Goal: Find specific page/section: Find specific page/section

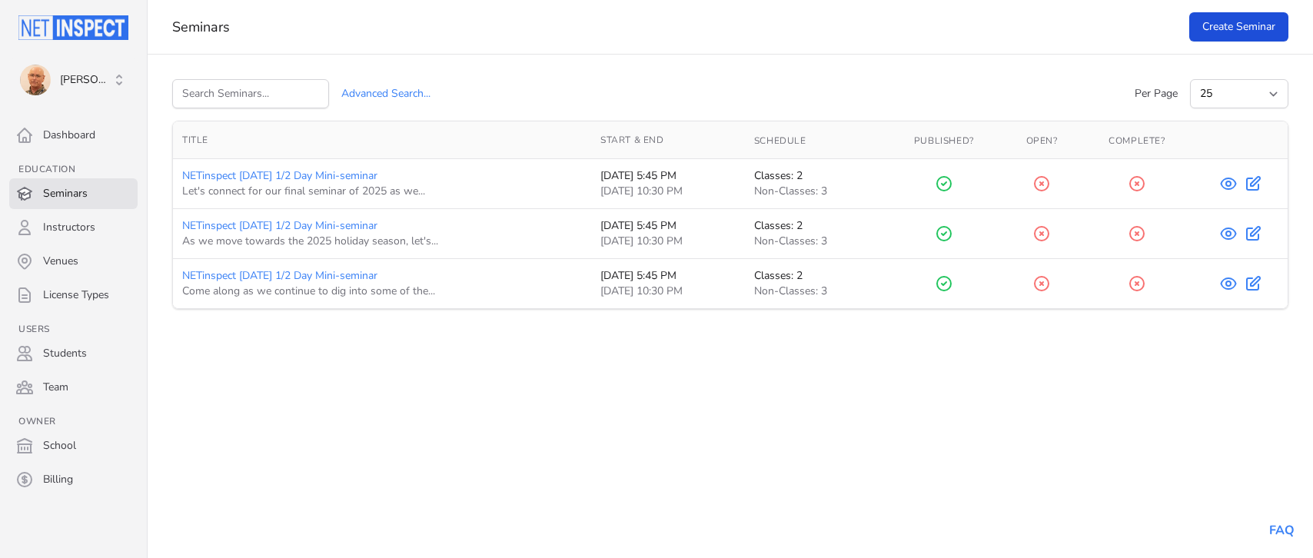
select select "25"
click at [1225, 287] on icon at bounding box center [1229, 284] width 18 height 18
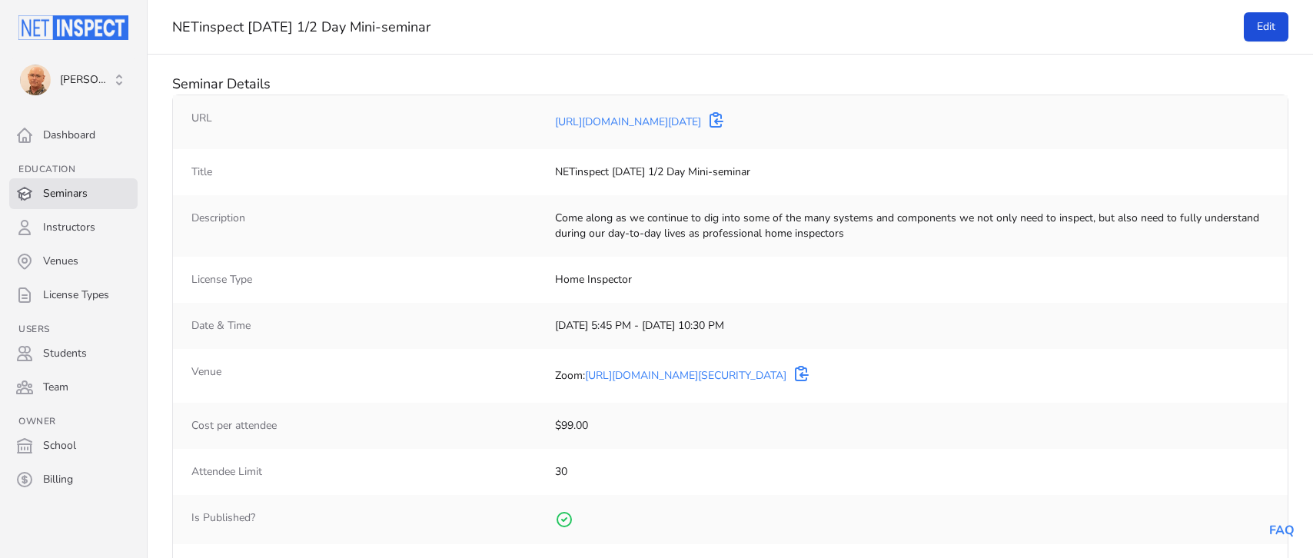
select select "25"
click at [76, 74] on span "[PERSON_NAME]" at bounding box center [86, 79] width 52 height 15
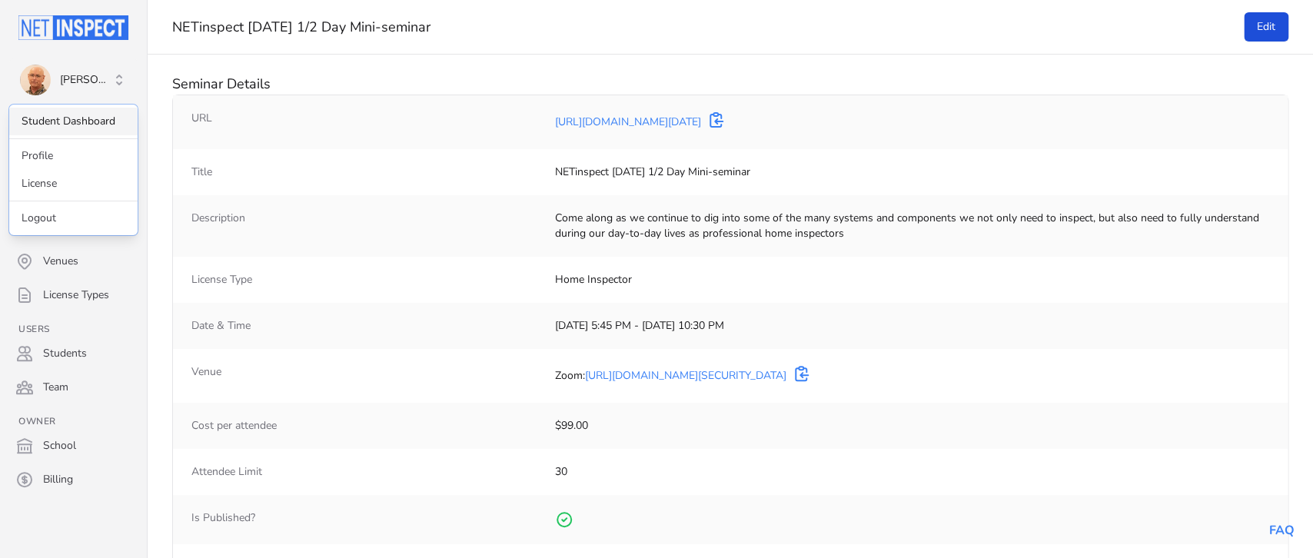
click at [76, 118] on link "Student Dashboard" at bounding box center [73, 122] width 128 height 28
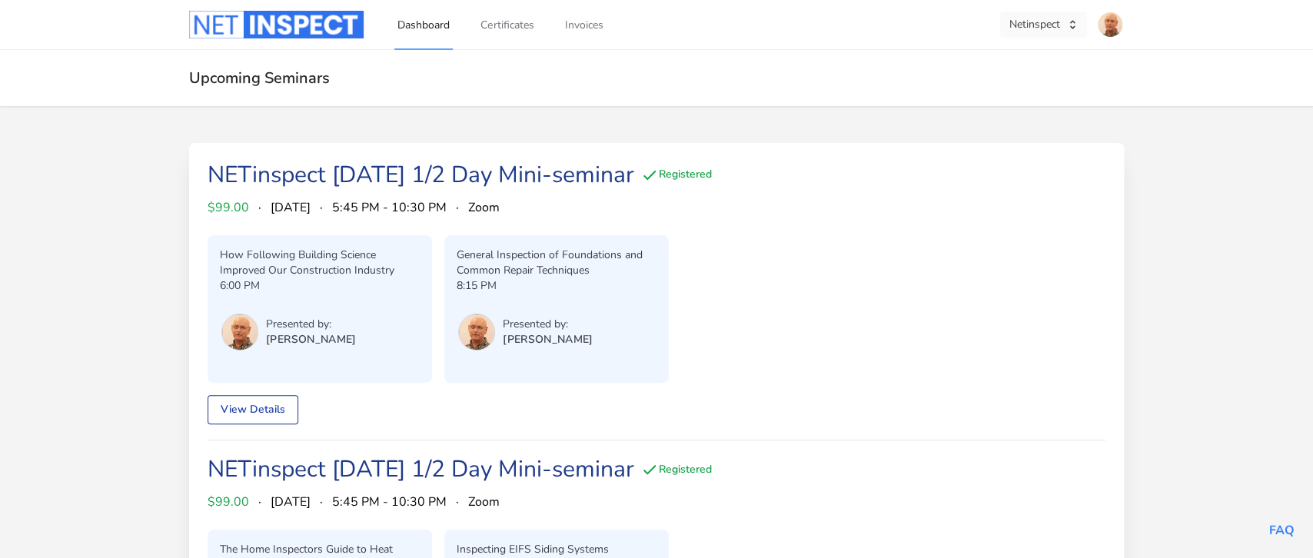
click at [1057, 18] on button "Netinspect" at bounding box center [1044, 25] width 88 height 26
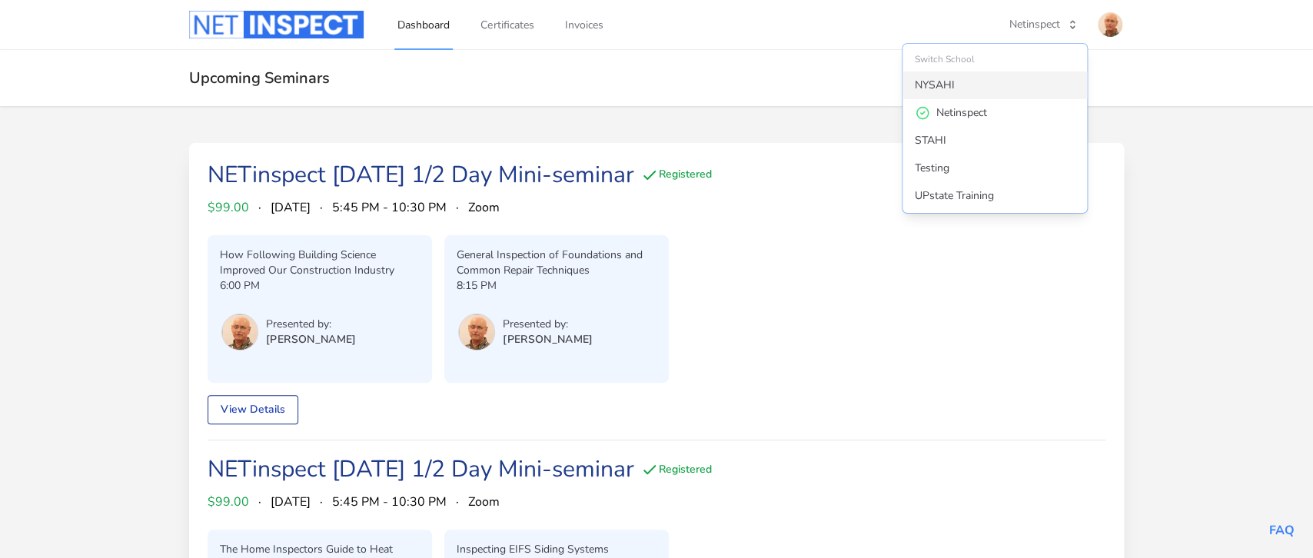
click at [951, 91] on div "NYSAHI" at bounding box center [935, 85] width 40 height 15
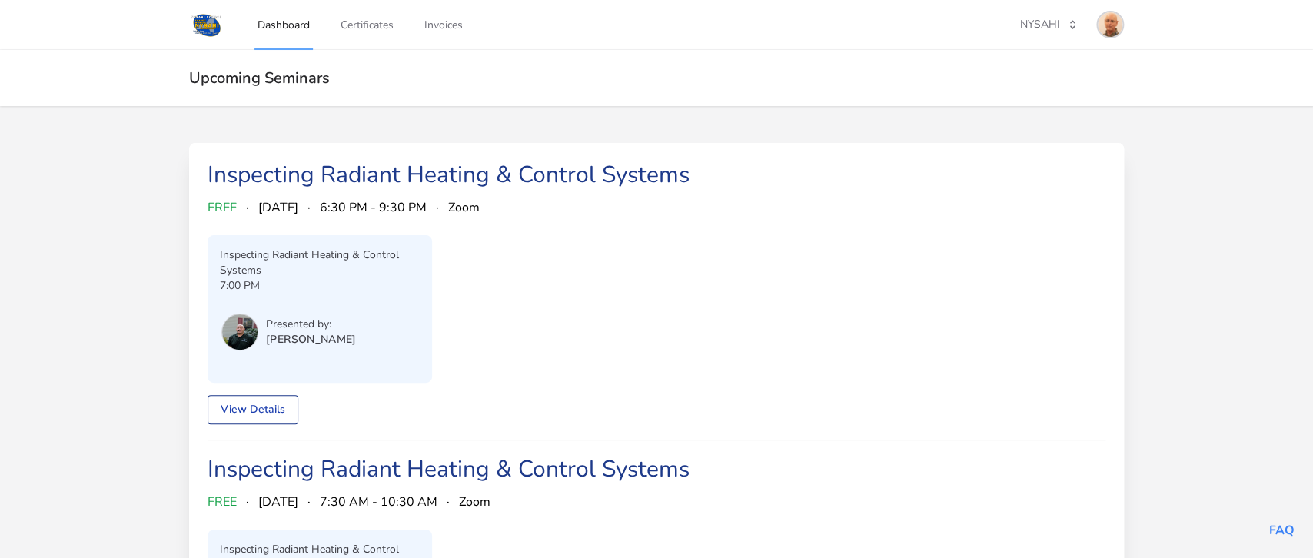
click at [1114, 33] on img at bounding box center [1110, 24] width 25 height 25
click at [1054, 81] on link "Admin Dashboard" at bounding box center [1051, 86] width 148 height 28
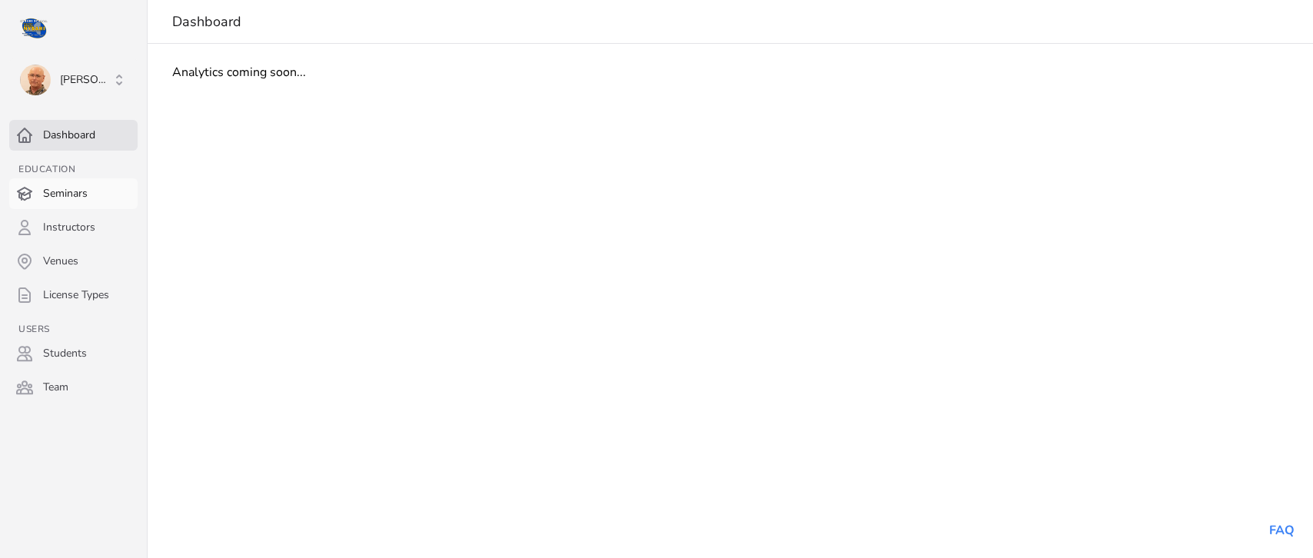
click at [72, 189] on link "Seminars" at bounding box center [73, 193] width 128 height 31
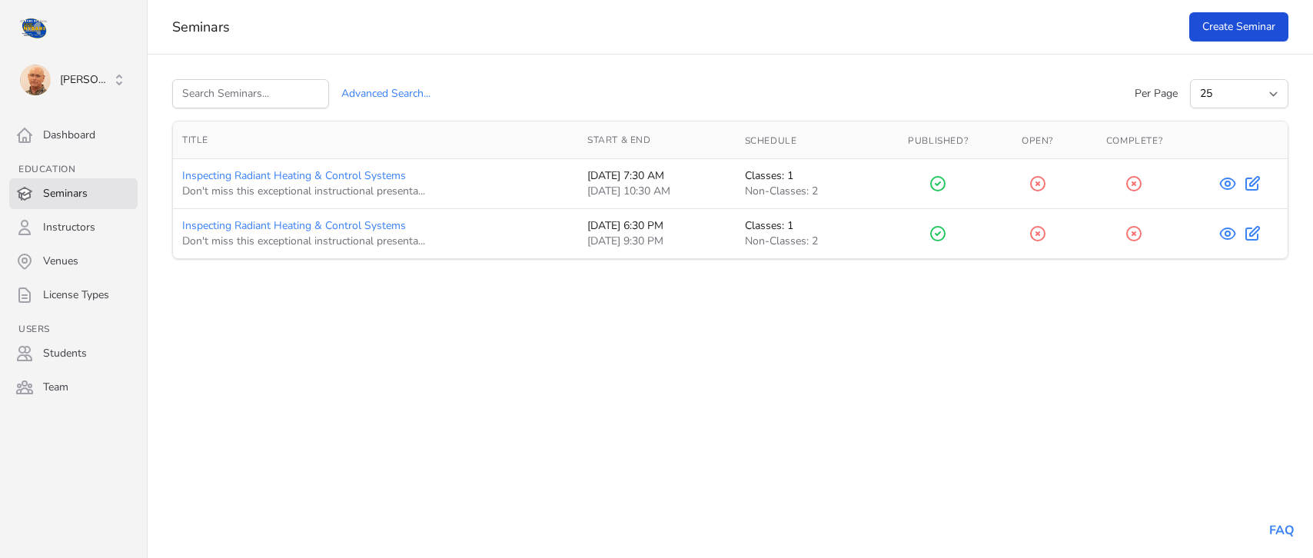
select select "25"
click at [1229, 233] on icon at bounding box center [1228, 233] width 5 height 5
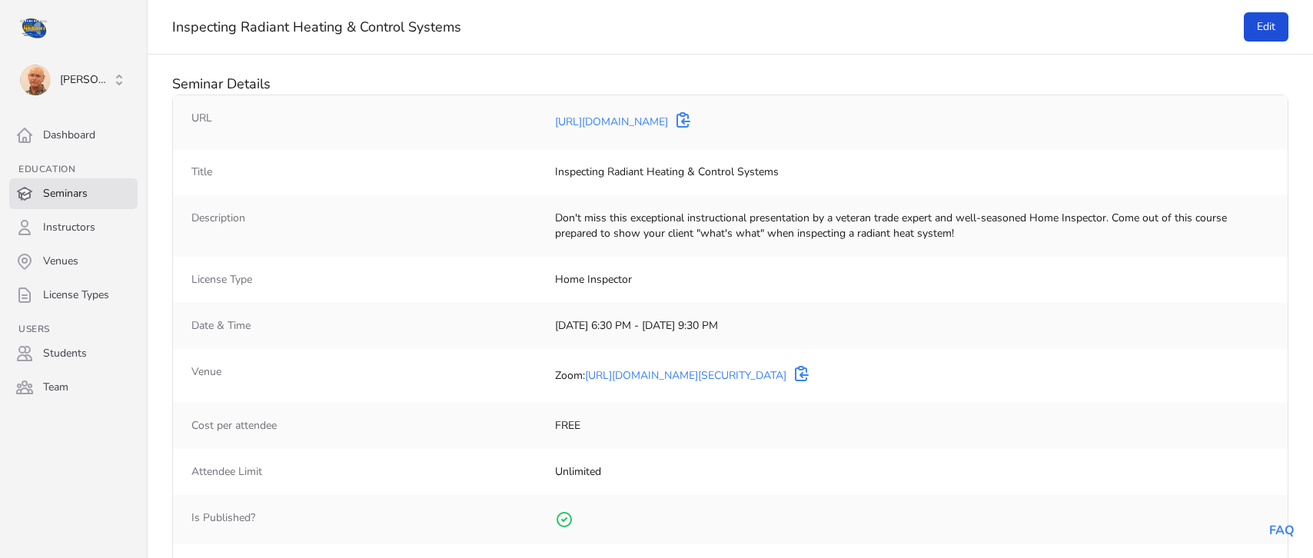
select select "25"
click at [88, 80] on span "[PERSON_NAME]" at bounding box center [86, 79] width 52 height 15
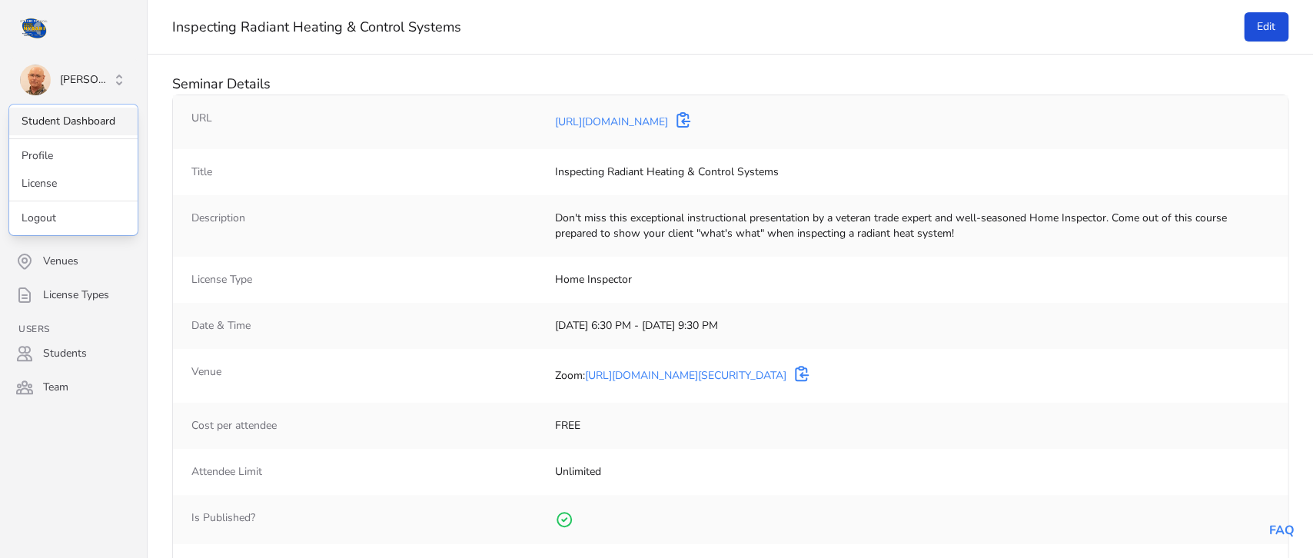
click at [84, 112] on link "Student Dashboard" at bounding box center [73, 122] width 128 height 28
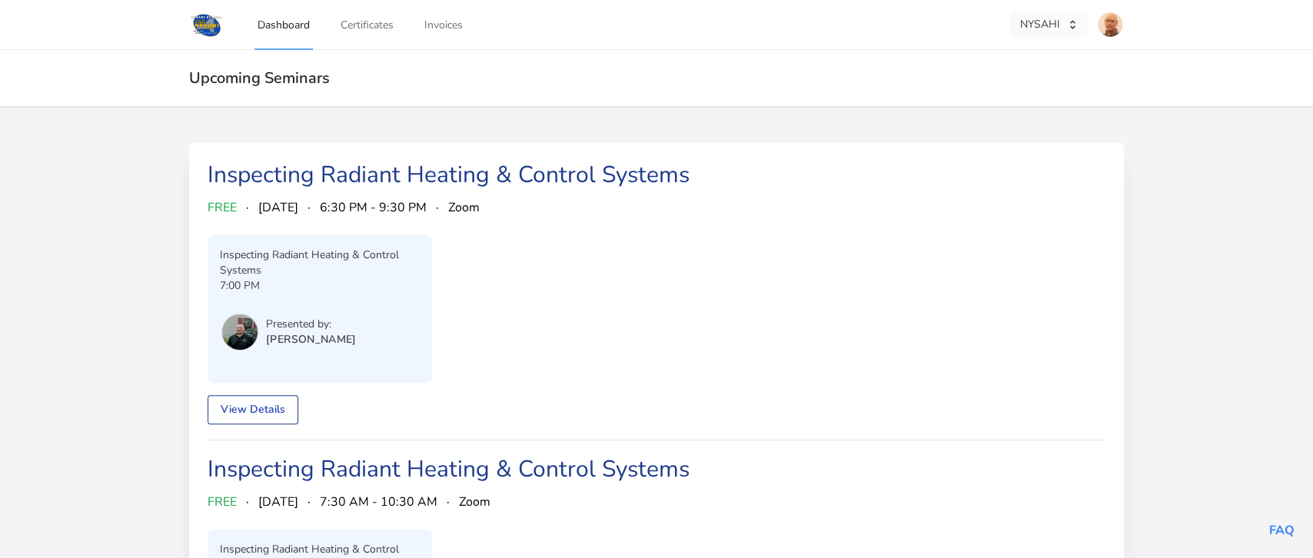
click at [1038, 25] on button "NYSAHI" at bounding box center [1048, 25] width 77 height 26
click at [933, 110] on div "Netinspect" at bounding box center [940, 112] width 51 height 15
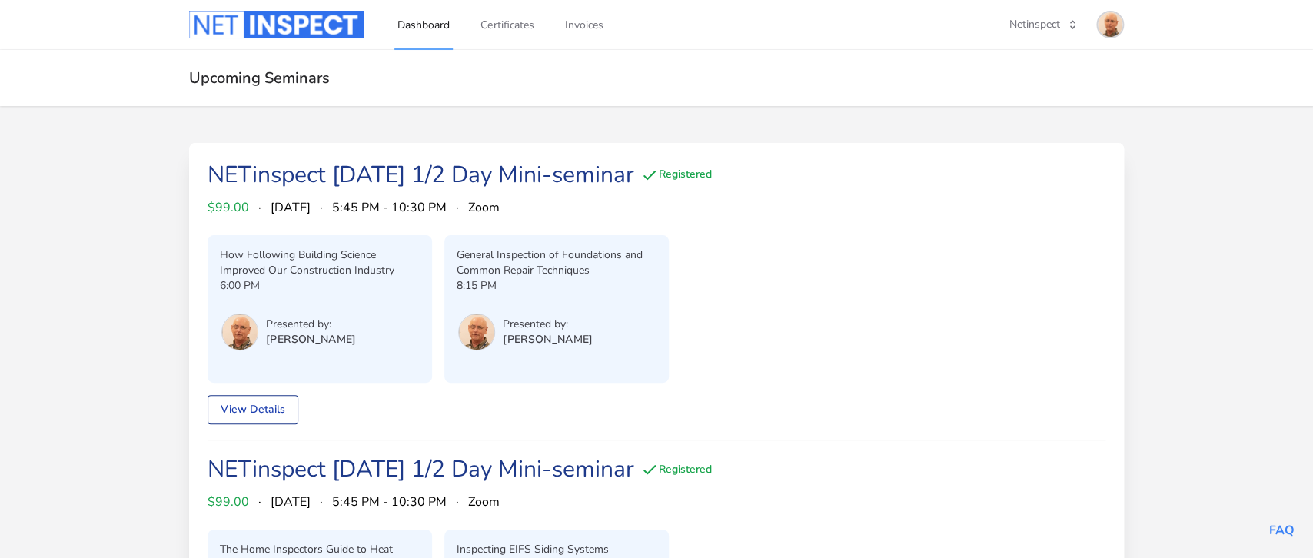
click at [1114, 24] on img at bounding box center [1110, 24] width 25 height 25
click at [1045, 81] on link "Admin Dashboard" at bounding box center [1051, 86] width 148 height 28
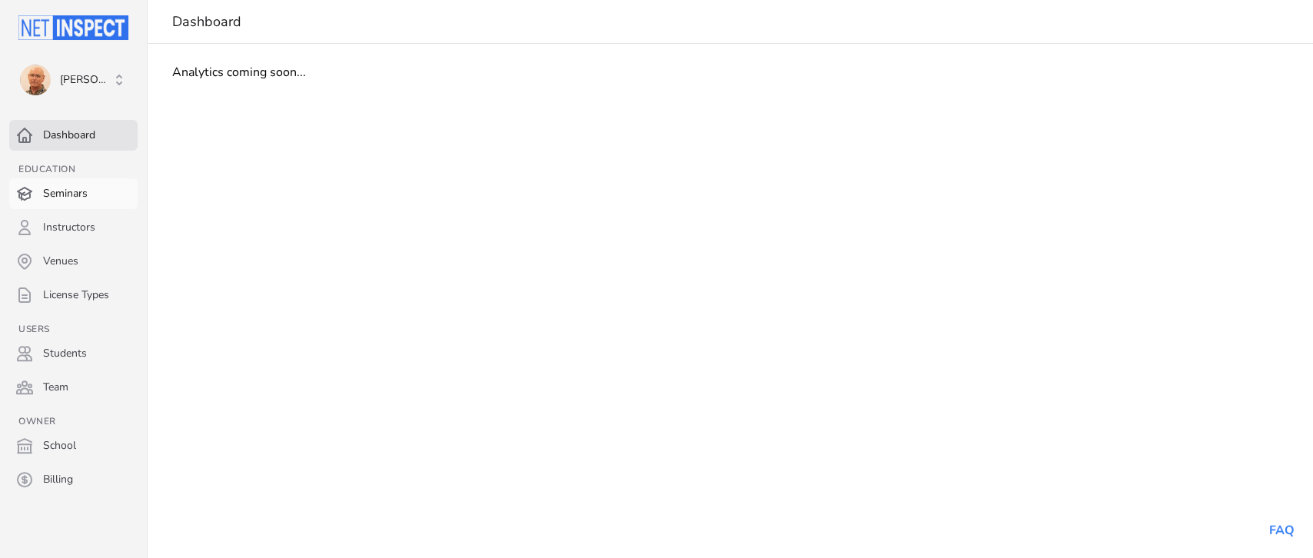
click at [57, 187] on link "Seminars" at bounding box center [73, 193] width 128 height 31
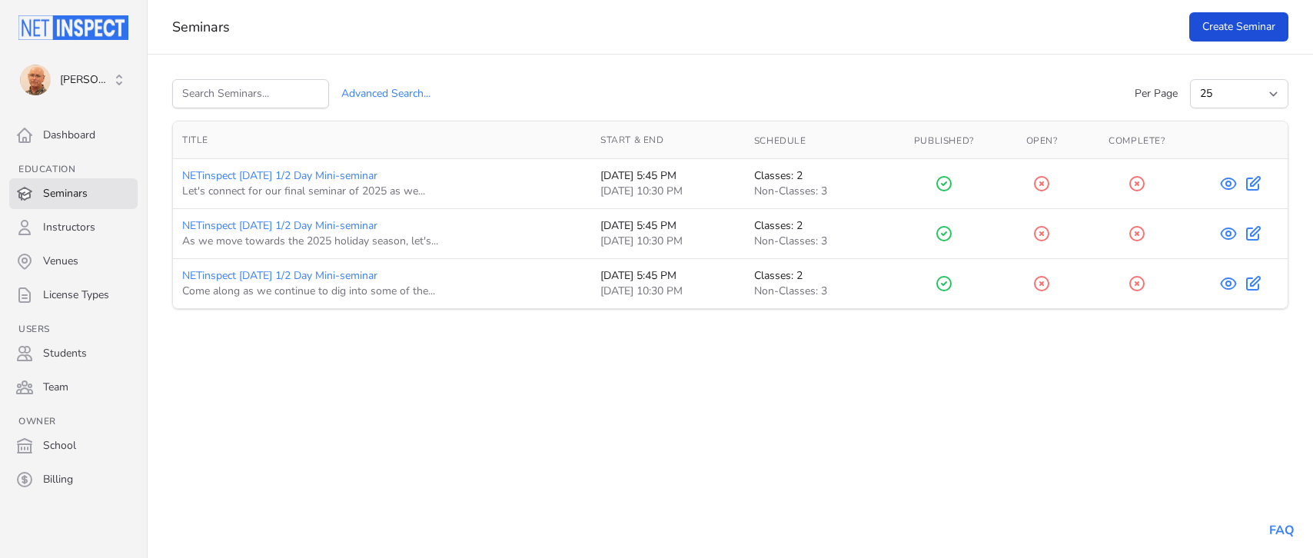
select select "25"
